Goal: Task Accomplishment & Management: Manage account settings

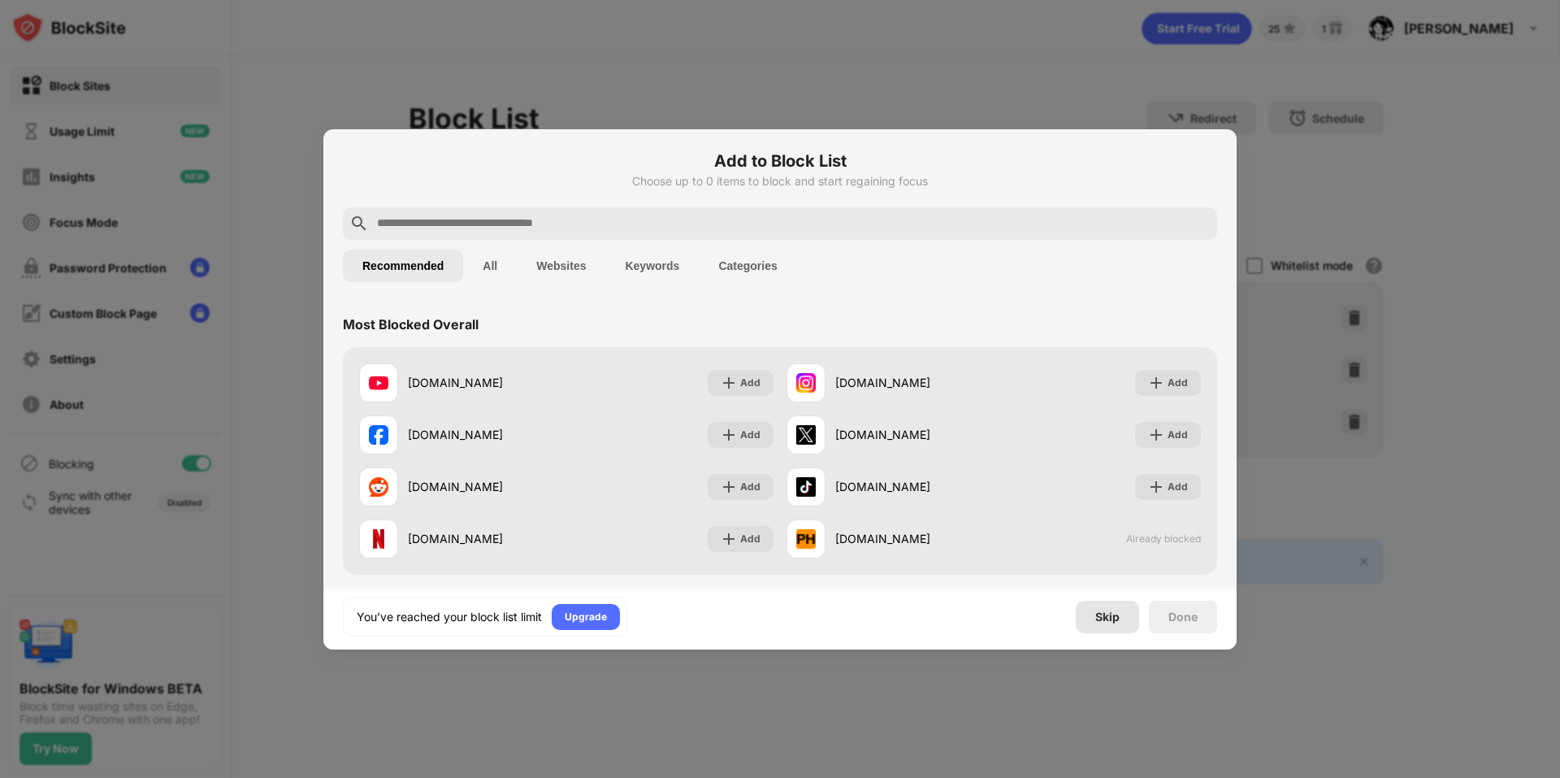
click at [1107, 620] on div "Skip" at bounding box center [1107, 616] width 24 height 13
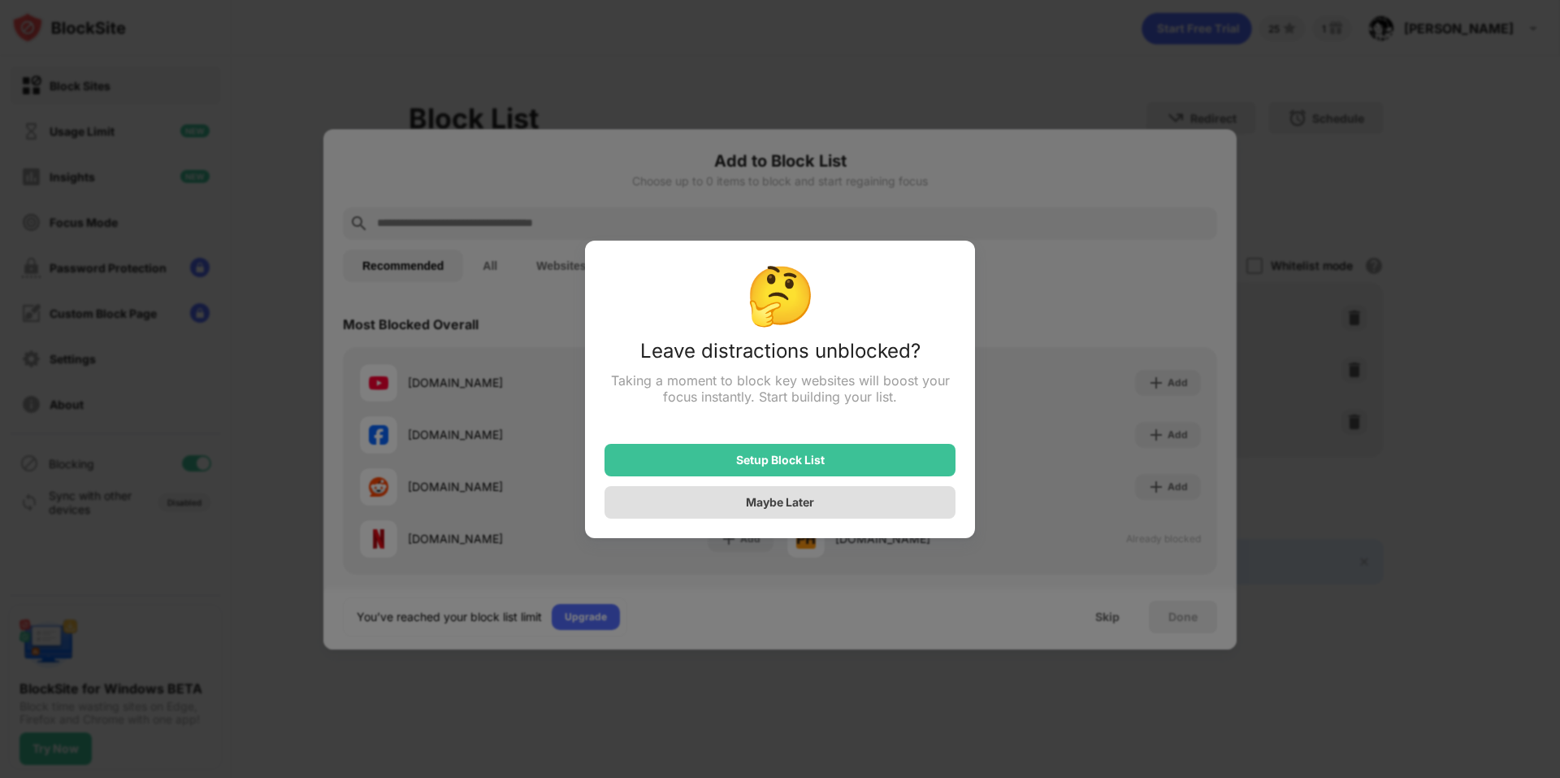
click at [790, 503] on div "Maybe Later" at bounding box center [780, 502] width 68 height 14
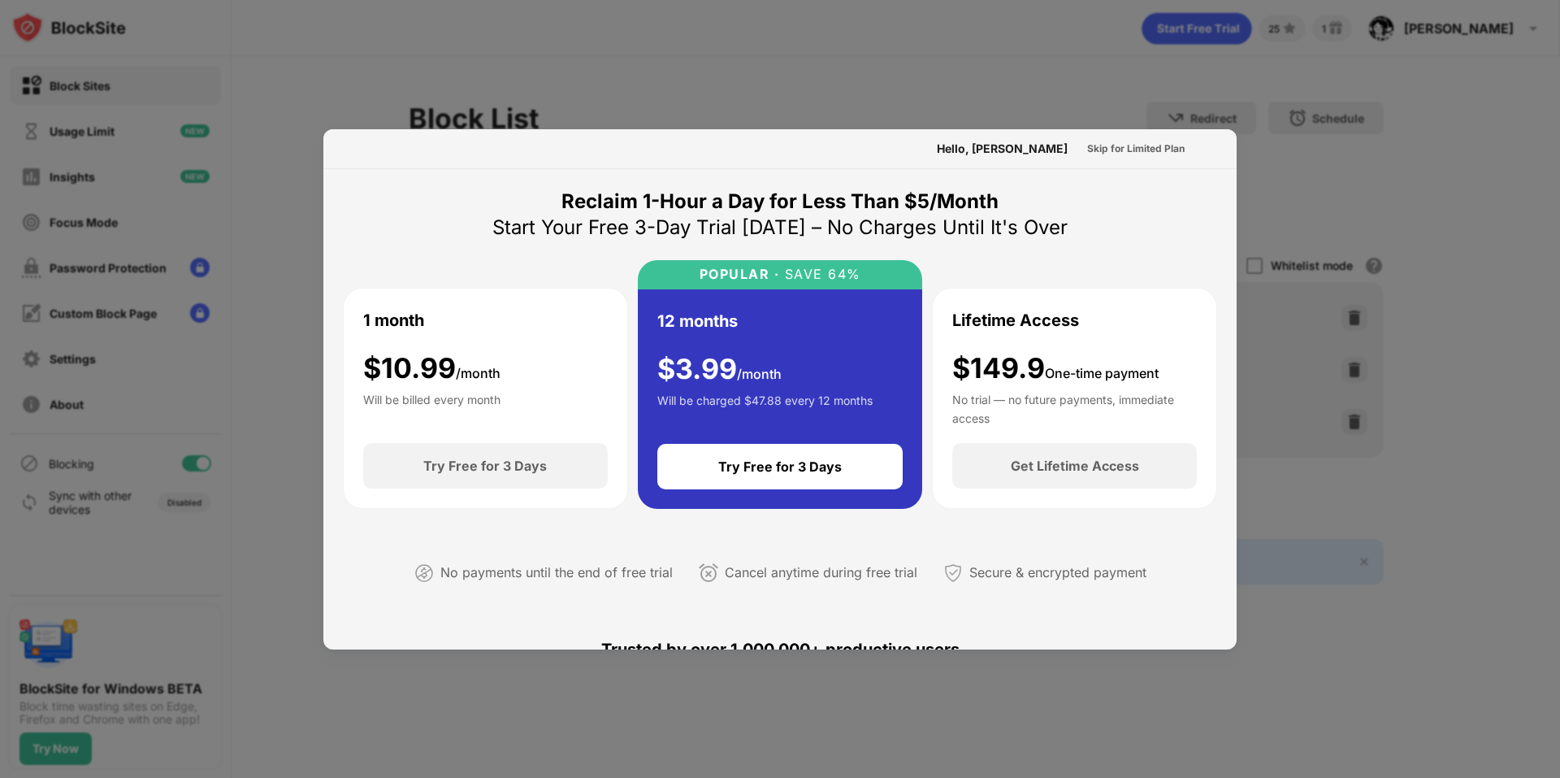
click at [1104, 73] on div at bounding box center [780, 389] width 1560 height 778
click at [1124, 144] on div "Skip for Limited Plan" at bounding box center [1135, 149] width 97 height 16
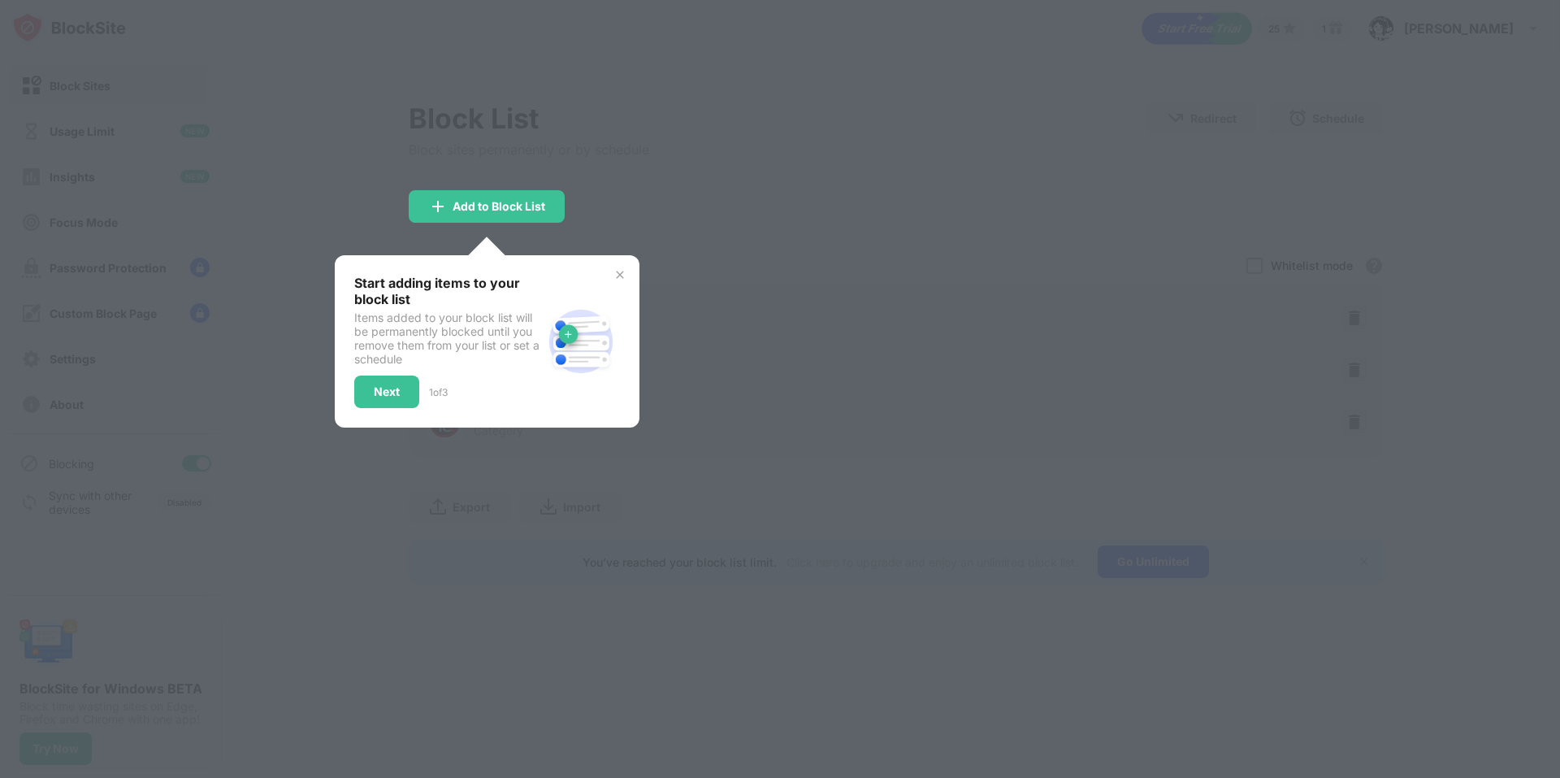
click at [623, 271] on img at bounding box center [619, 274] width 13 height 13
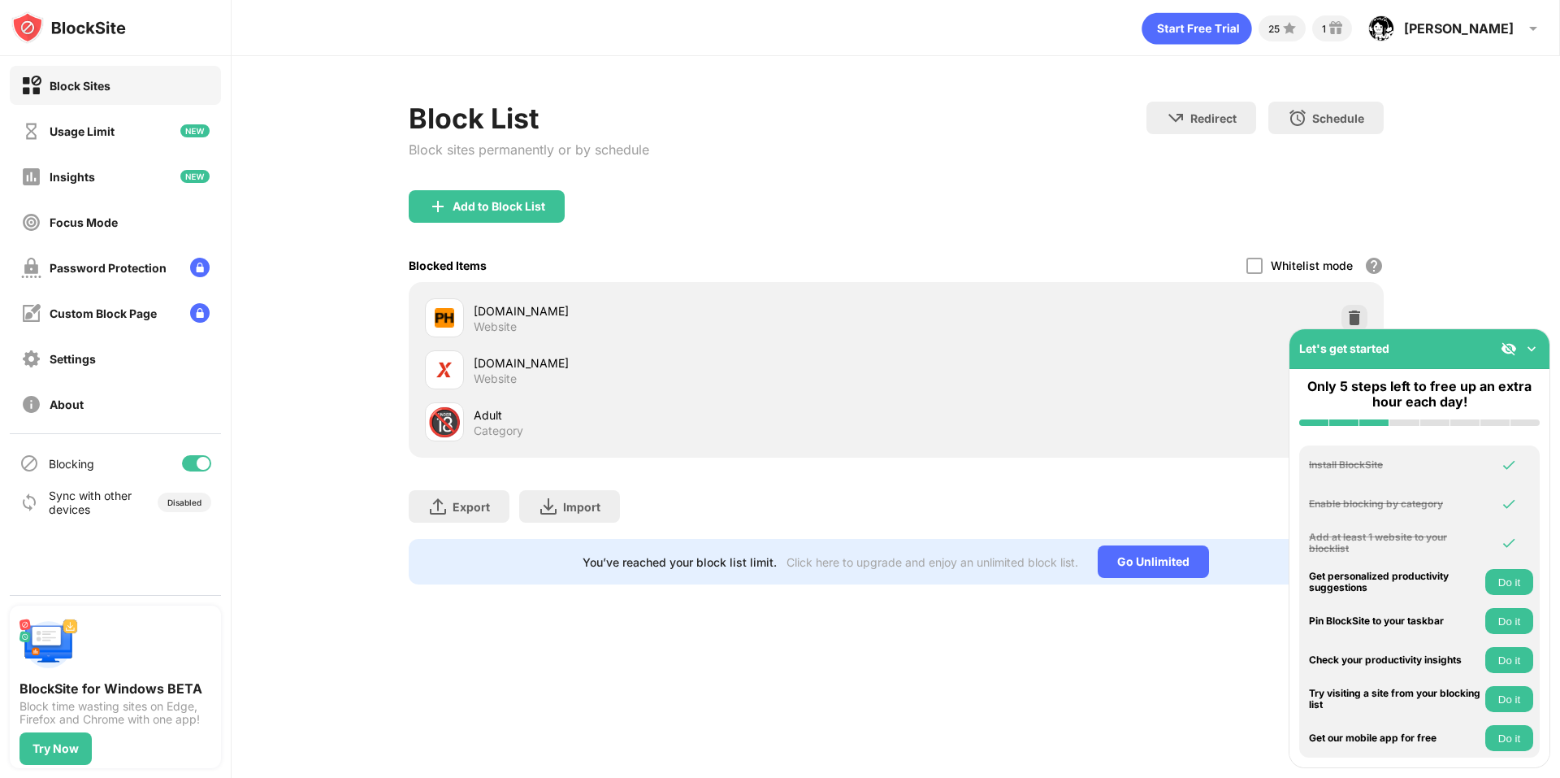
click at [1529, 344] on img at bounding box center [1531, 348] width 16 height 16
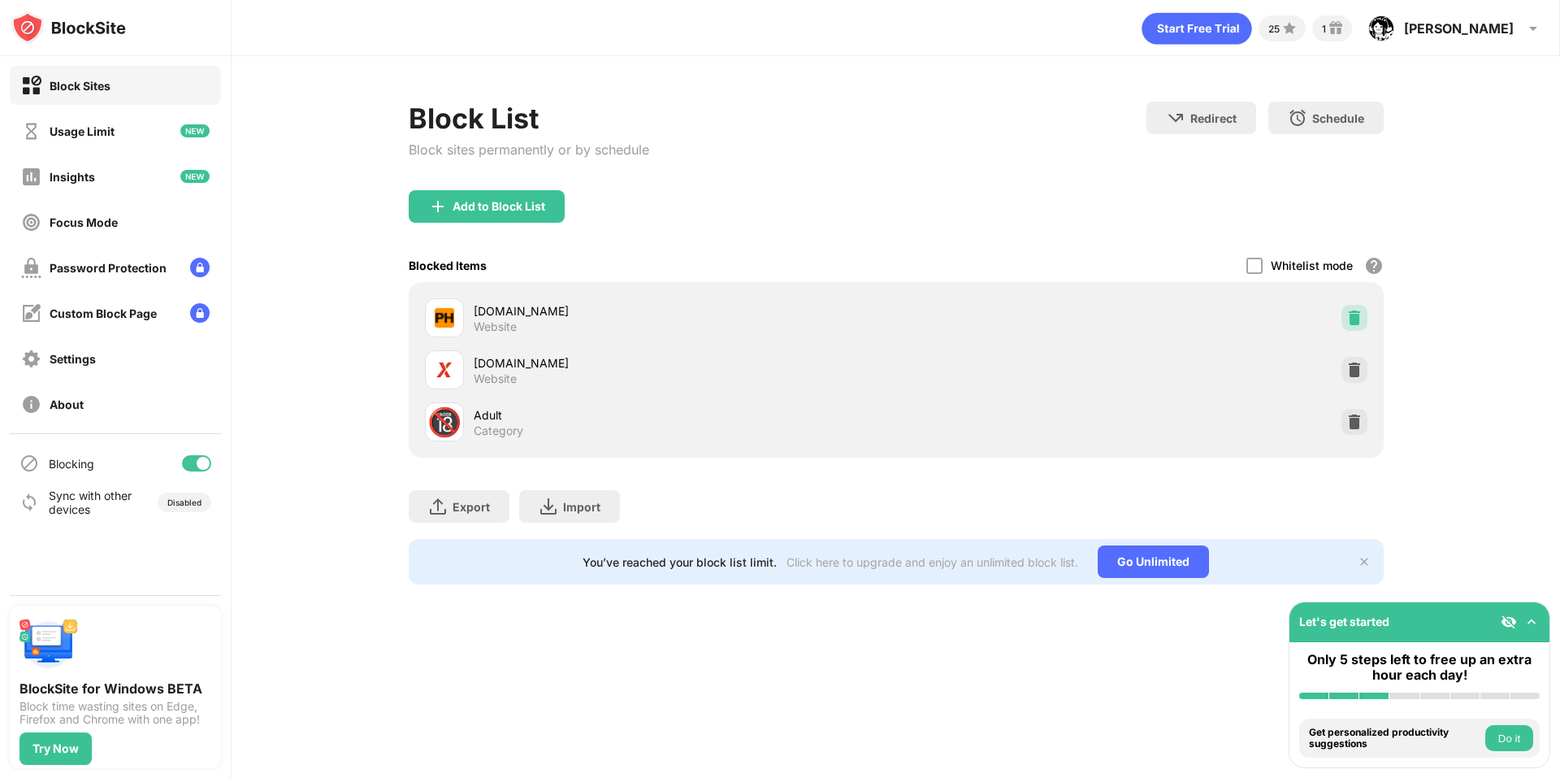
click at [1353, 317] on img at bounding box center [1354, 318] width 16 height 16
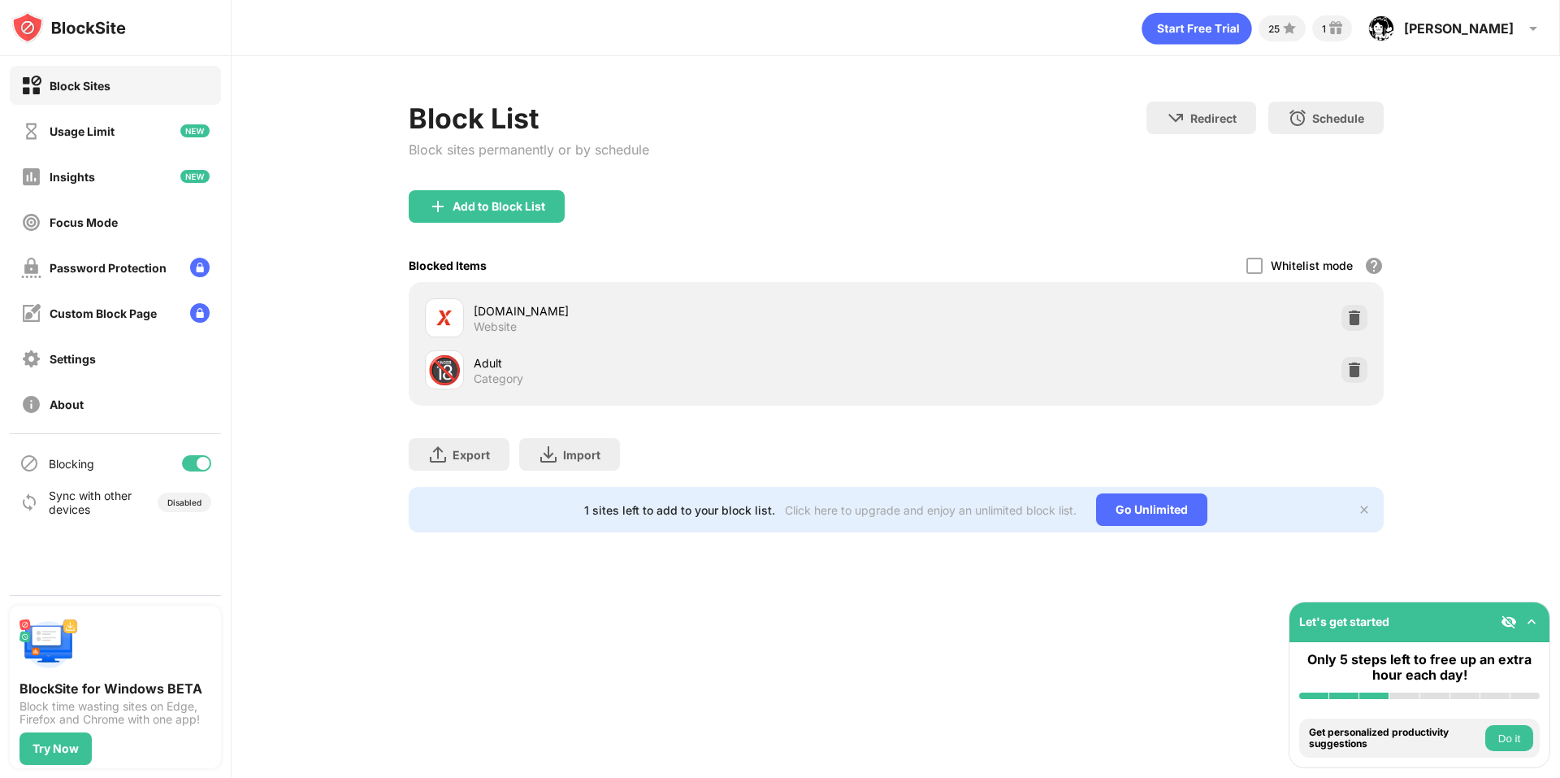
click at [1352, 317] on img at bounding box center [1354, 318] width 16 height 16
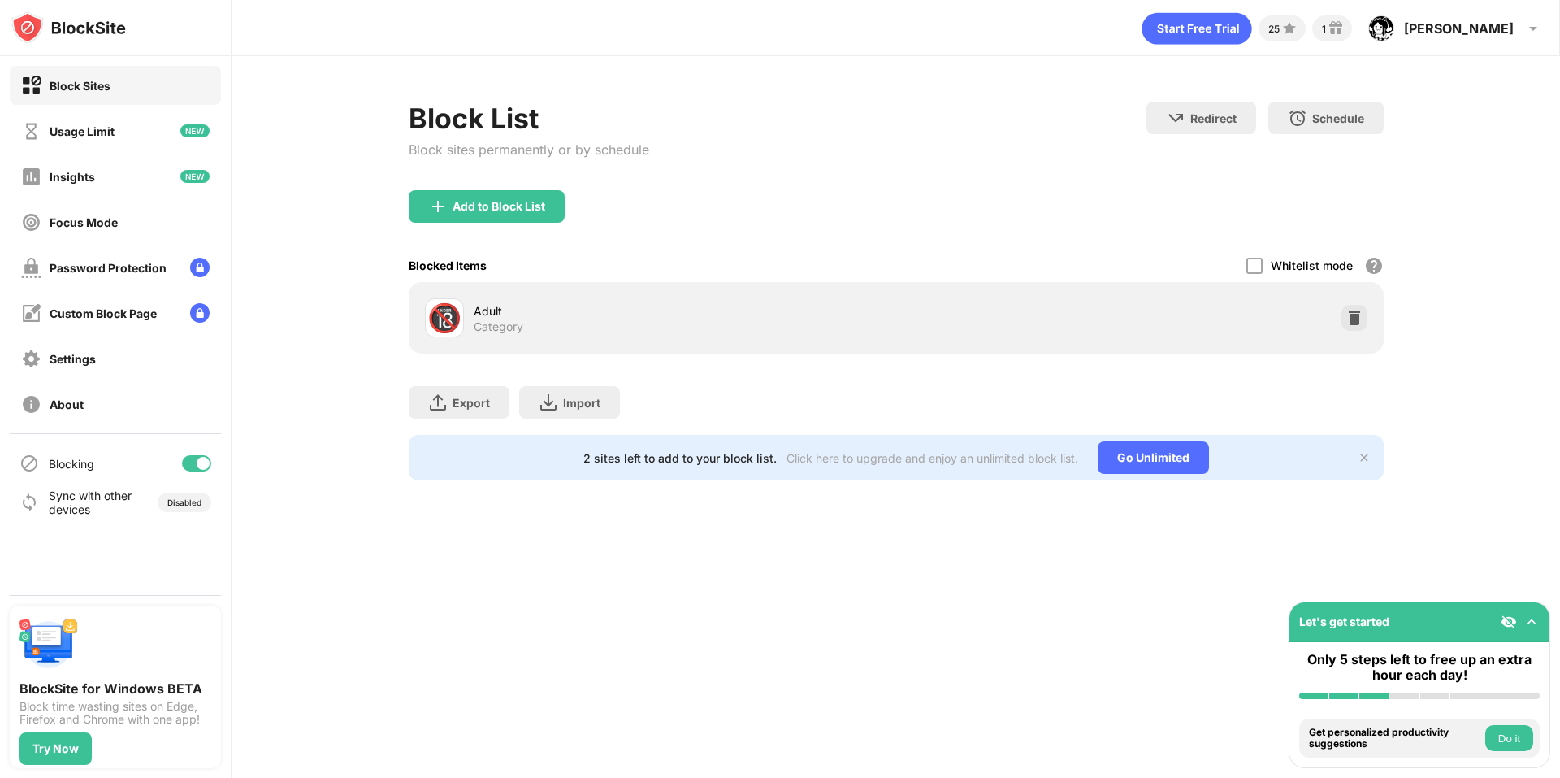
click at [1344, 315] on div at bounding box center [1354, 318] width 26 height 26
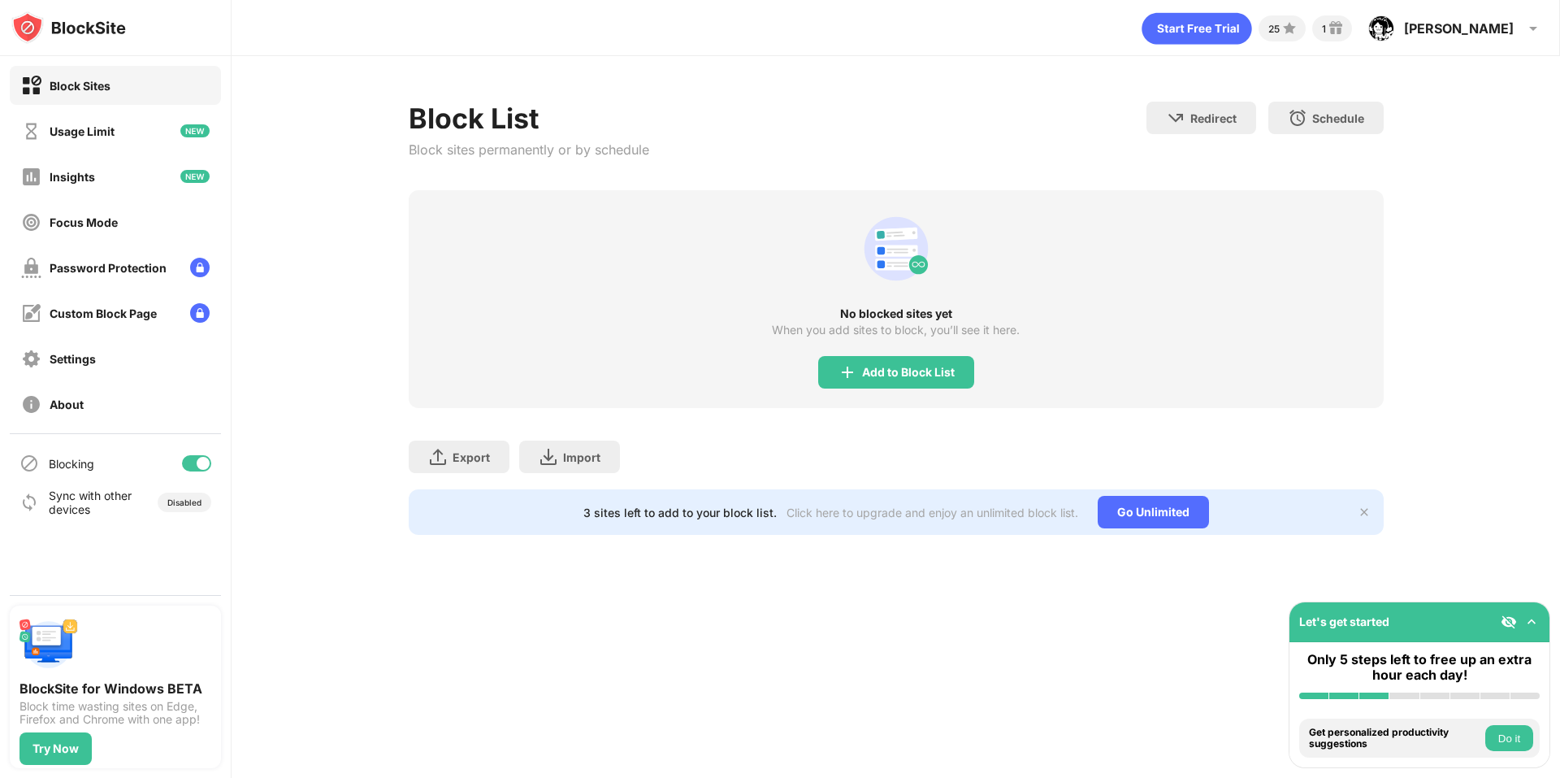
click at [1491, 92] on div "Block List Block sites permanently or by schedule Redirect Choose a site to be …" at bounding box center [896, 318] width 1328 height 524
click at [907, 373] on div "Add to Block List" at bounding box center [908, 372] width 93 height 13
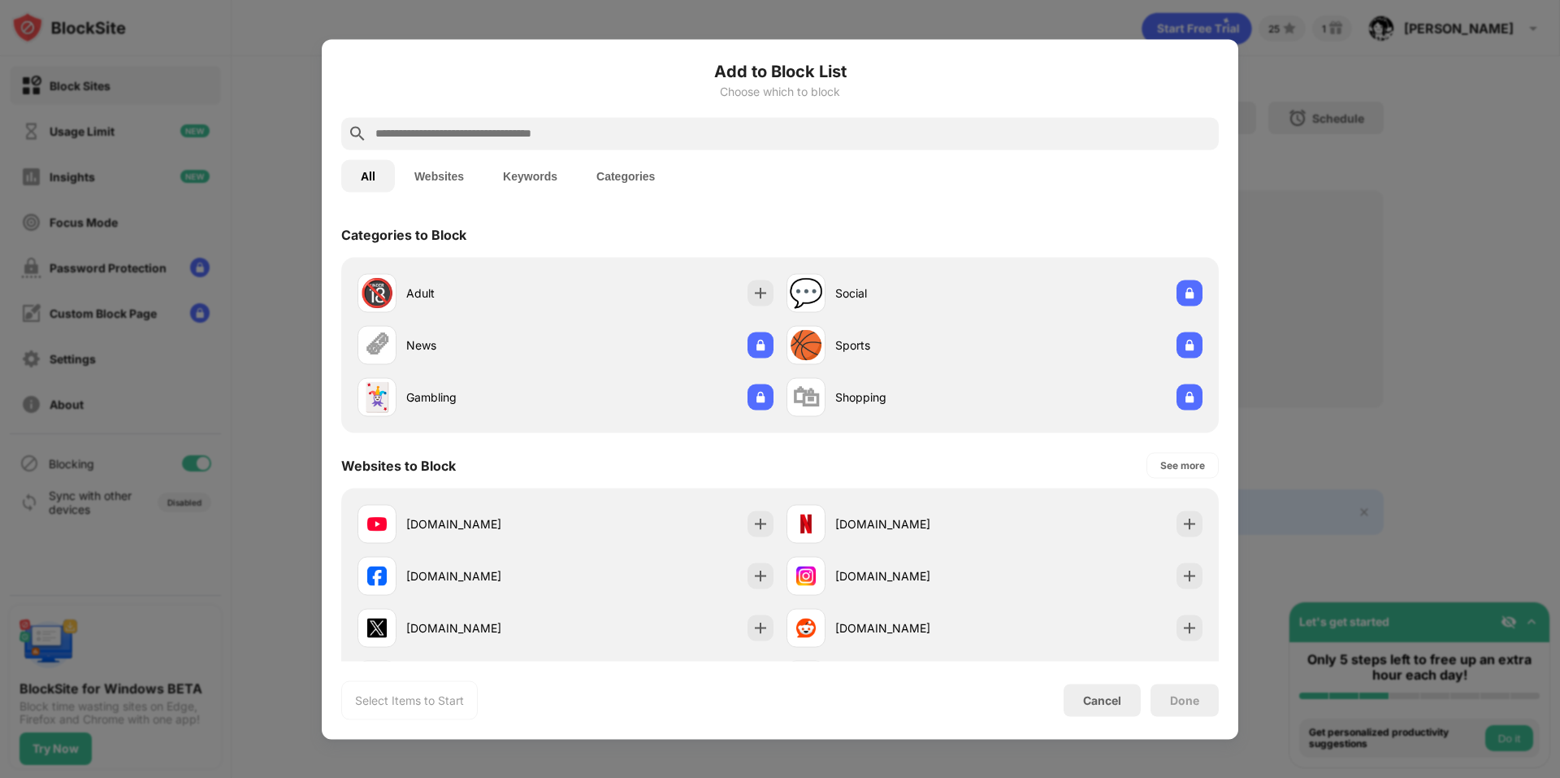
click at [531, 136] on input "text" at bounding box center [793, 132] width 838 height 19
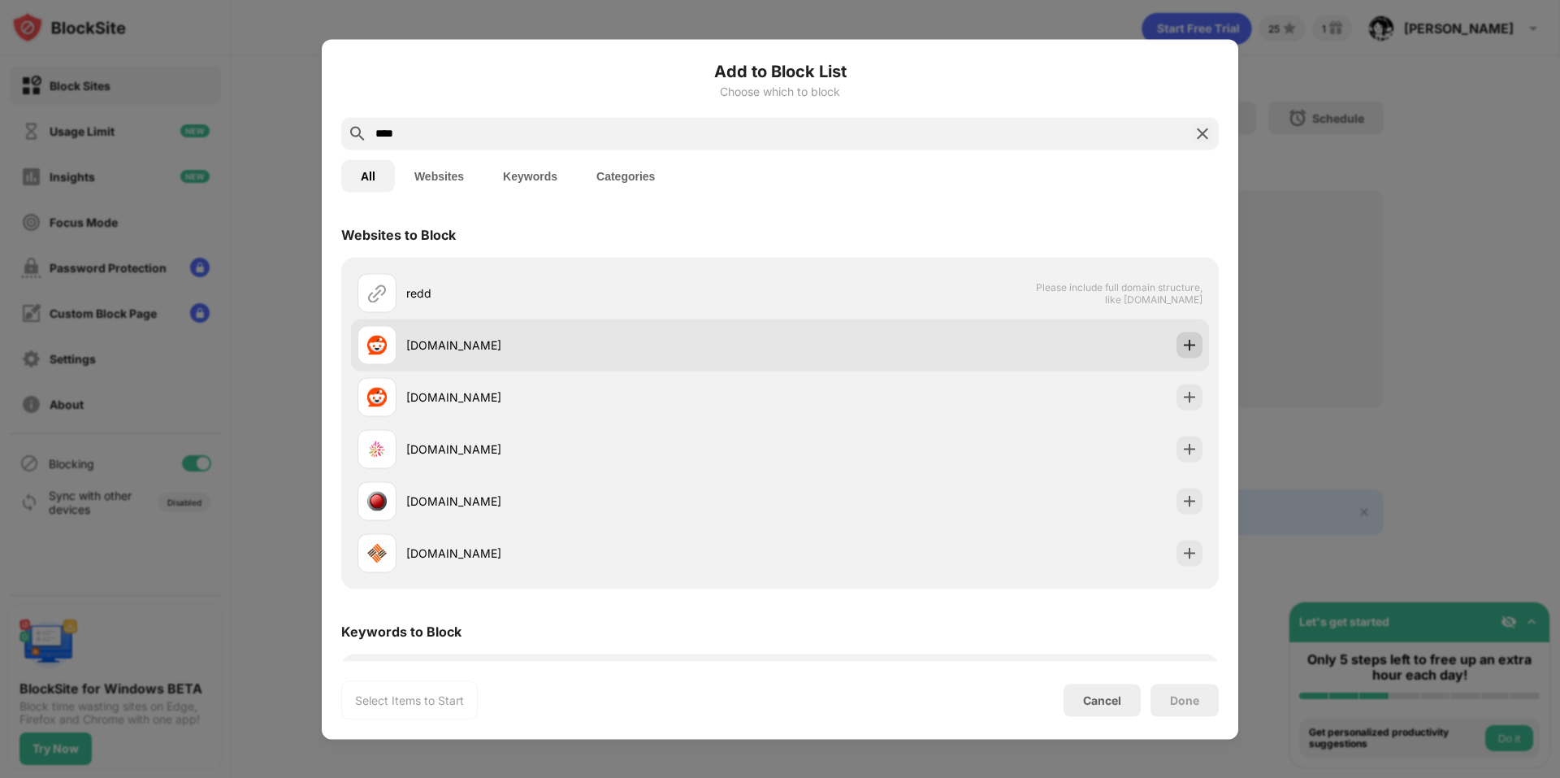
type input "****"
click at [1181, 346] on img at bounding box center [1189, 344] width 16 height 16
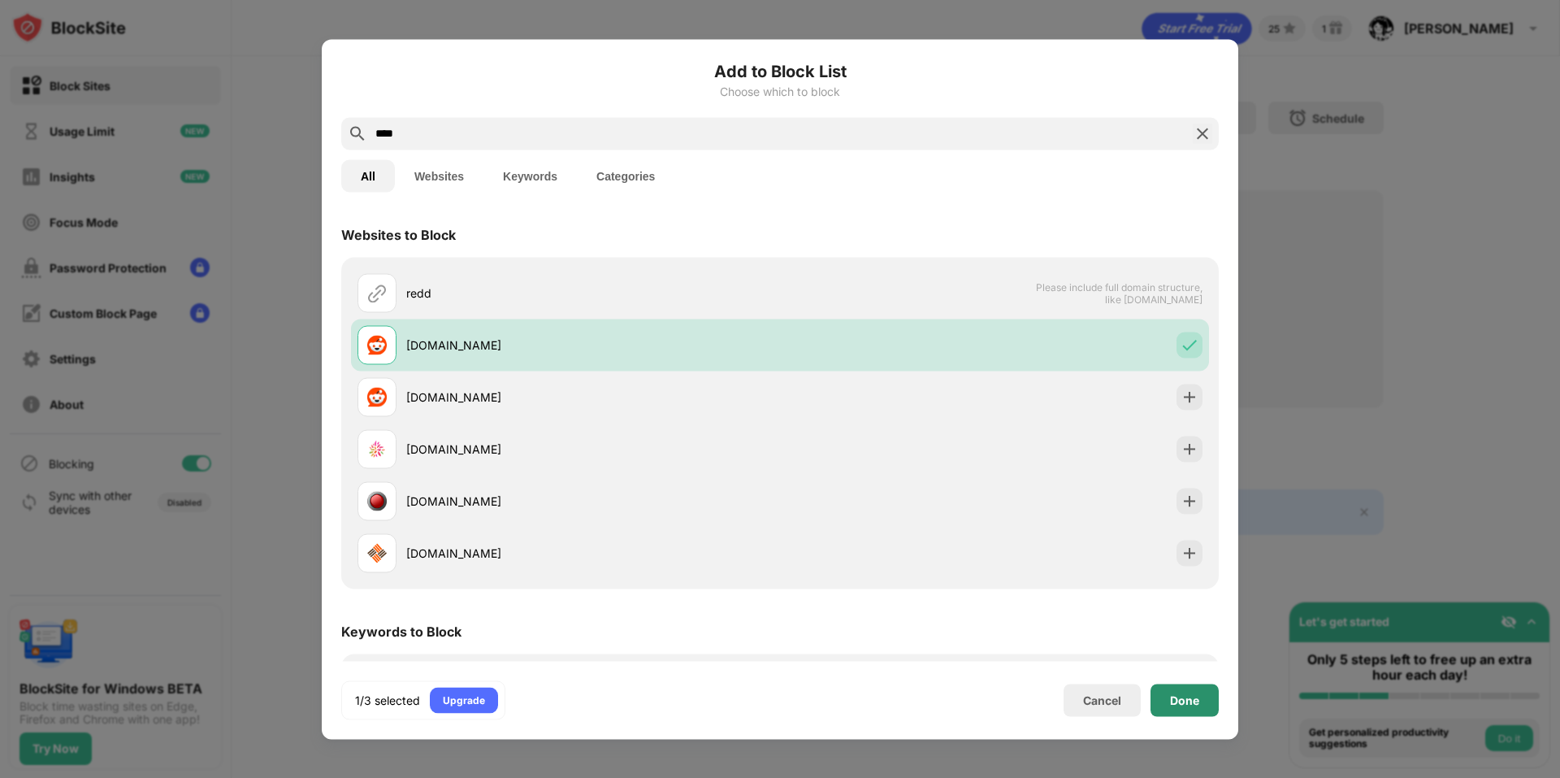
click at [1192, 710] on div "Done" at bounding box center [1184, 699] width 68 height 32
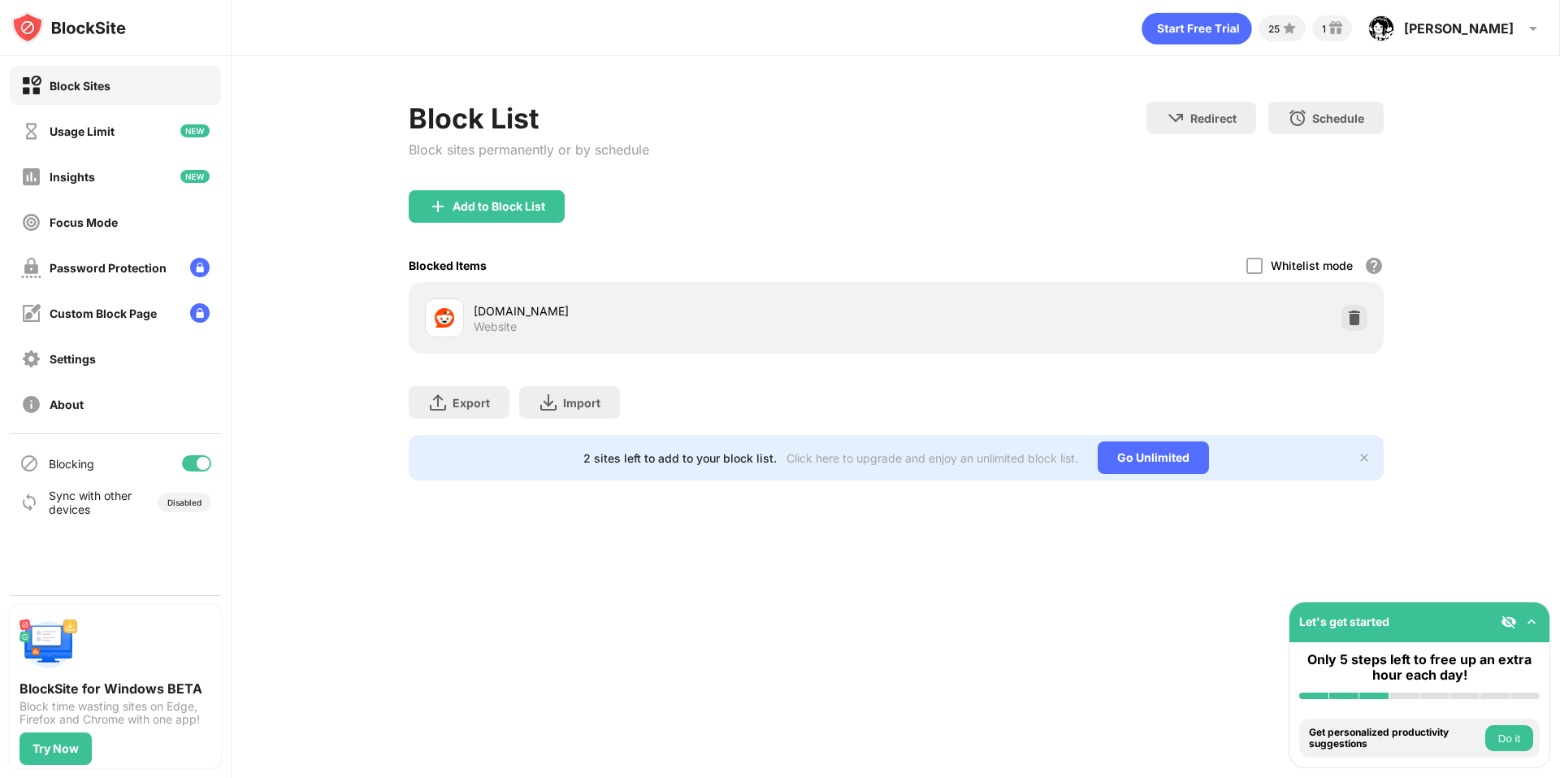
click at [317, 749] on div "25 1 Alan Alan View Account Insights Premium Rewards Settings Support Log Out B…" at bounding box center [896, 389] width 1328 height 778
